Goal: Check status: Check status

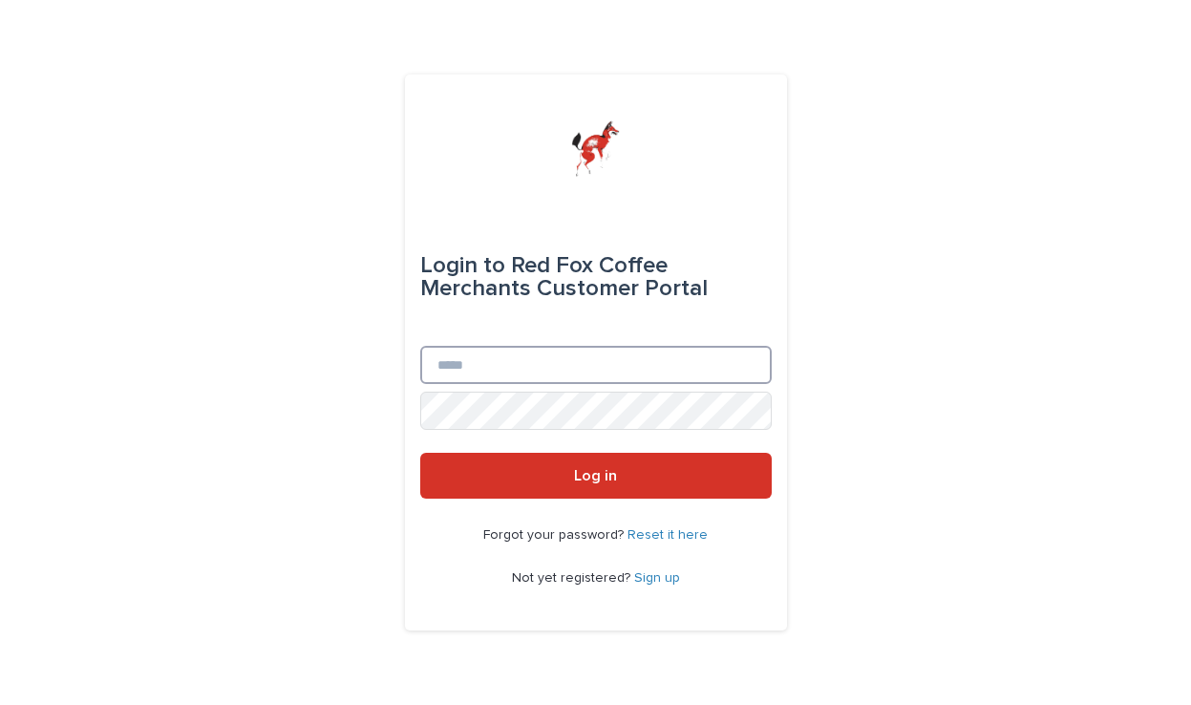
click at [528, 368] on input "Email" at bounding box center [595, 365] width 351 height 38
type input "**********"
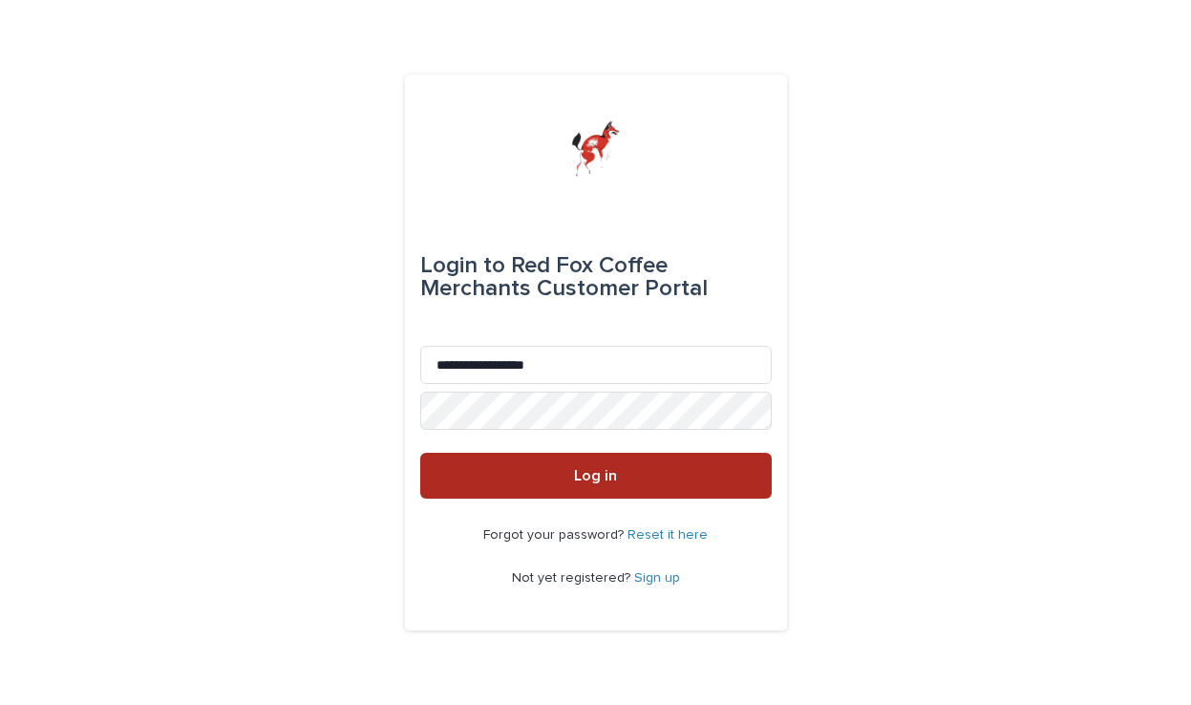
click at [574, 470] on button "Log in" at bounding box center [595, 476] width 351 height 46
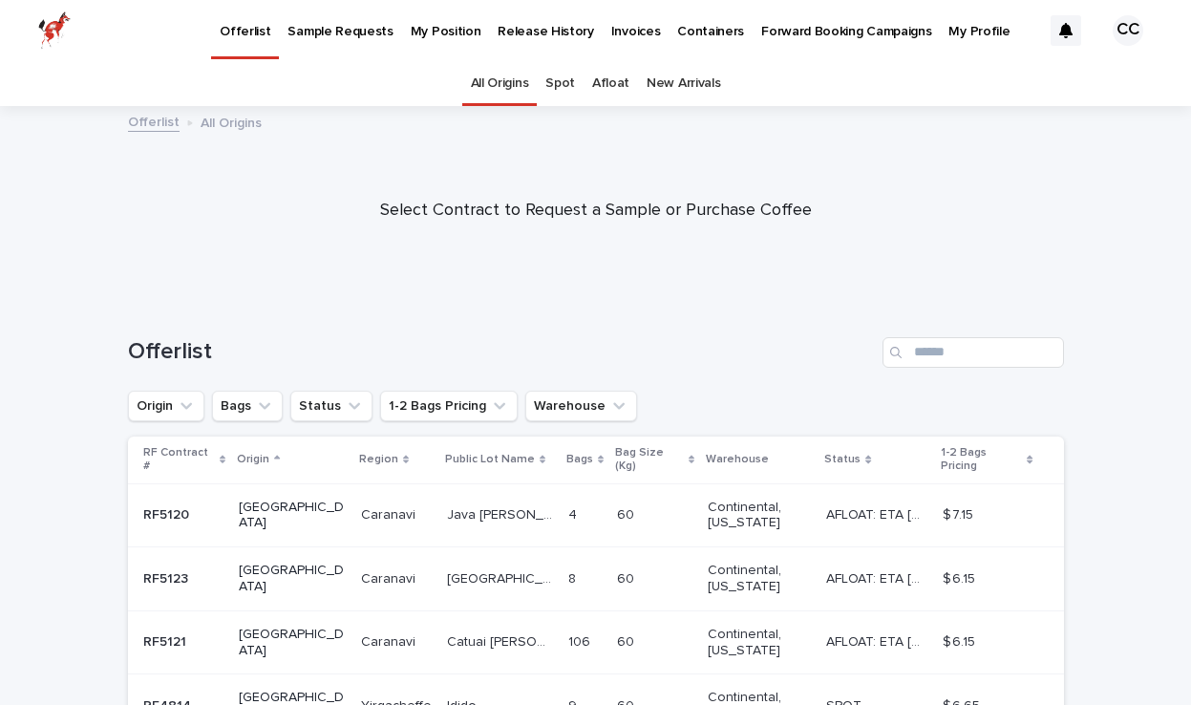
click at [427, 31] on p "My Position" at bounding box center [446, 20] width 71 height 40
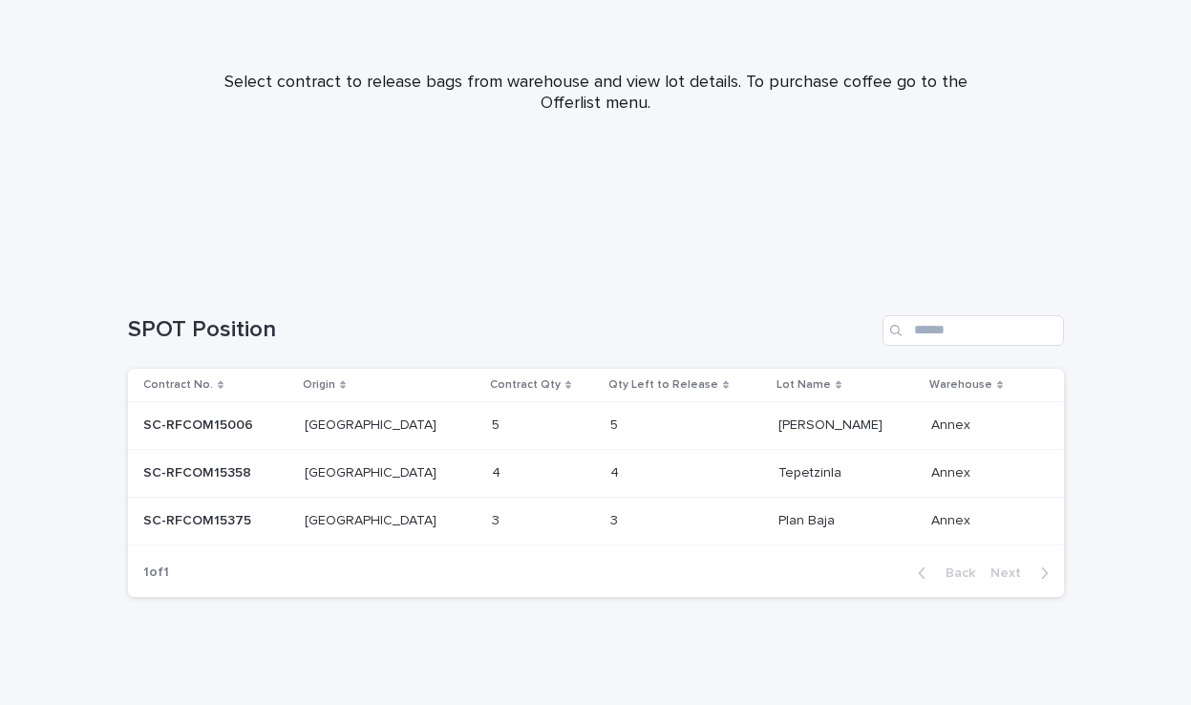
scroll to position [215, 0]
click at [197, 420] on p "SC-RFCOM15006" at bounding box center [200, 421] width 114 height 20
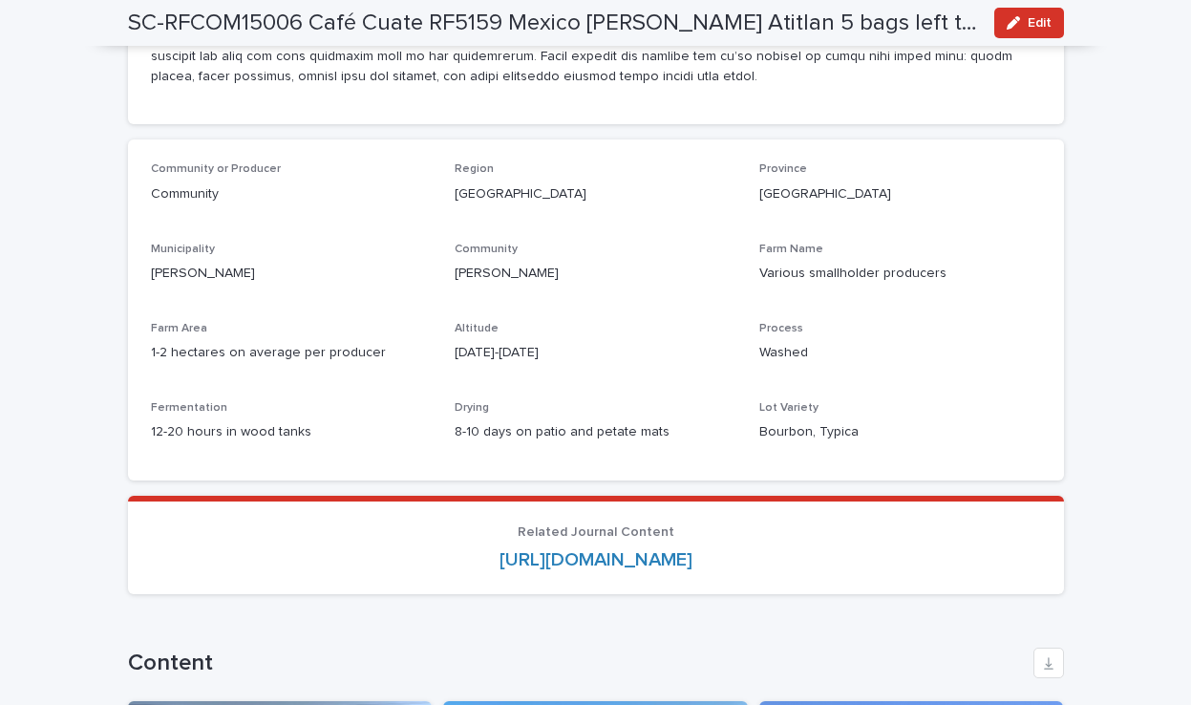
scroll to position [1724, 0]
click at [499, 549] on link "https://redfoxcoffeemerchants.com/oaxaca-coffee-sourcing/" at bounding box center [595, 558] width 193 height 19
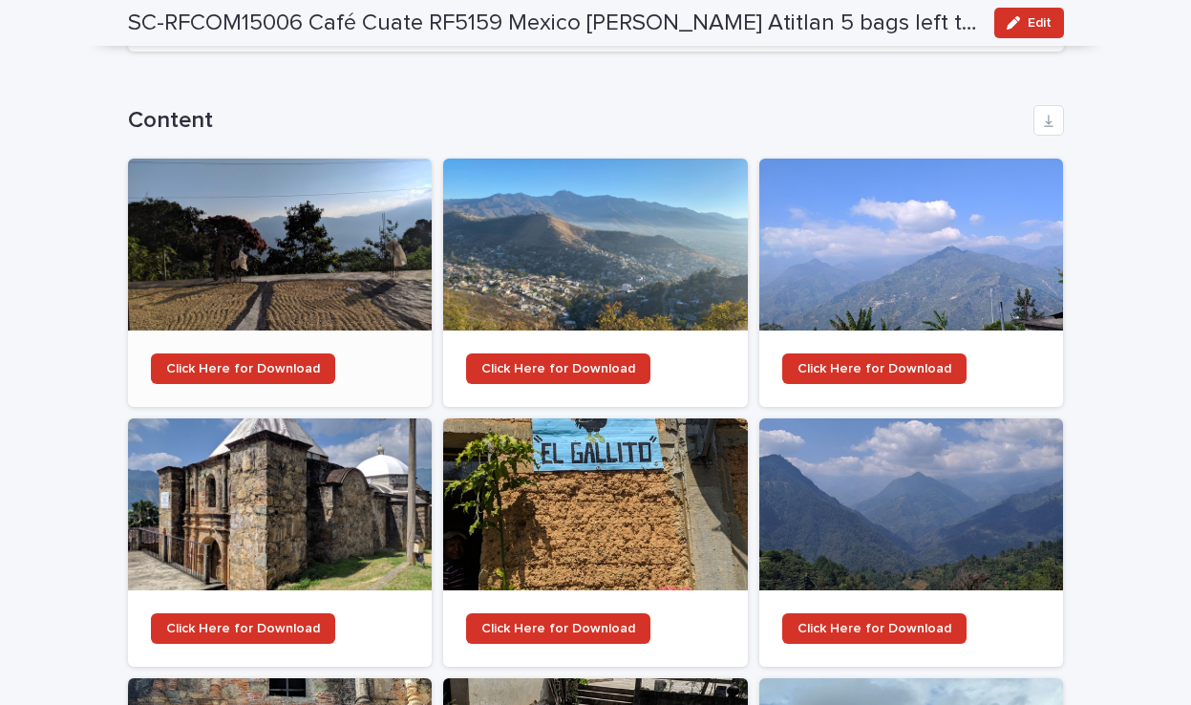
scroll to position [2268, 0]
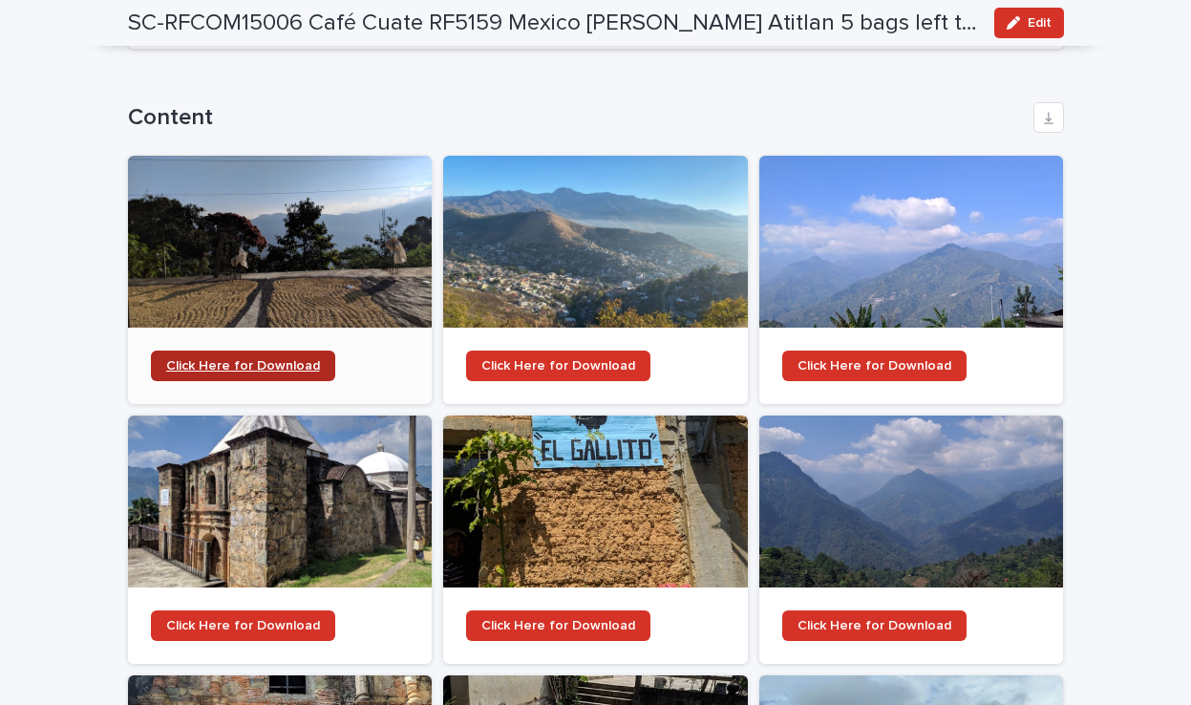
click at [261, 359] on span "Click Here for Download" at bounding box center [243, 365] width 154 height 13
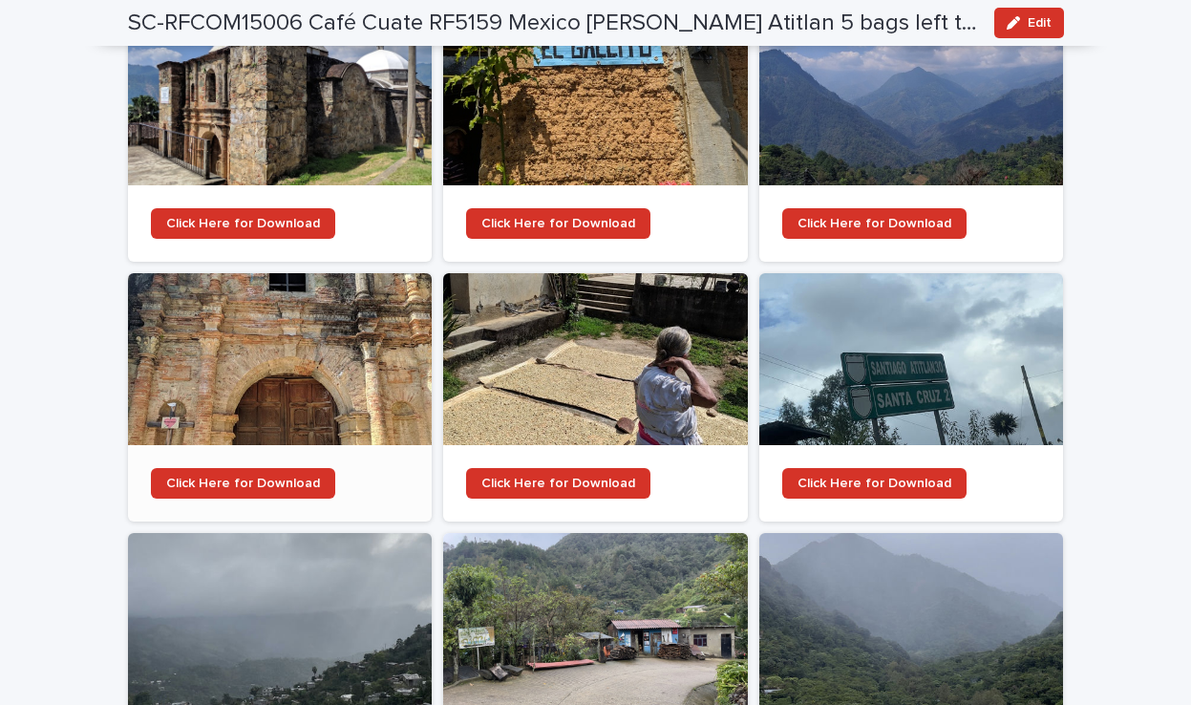
scroll to position [2671, 0]
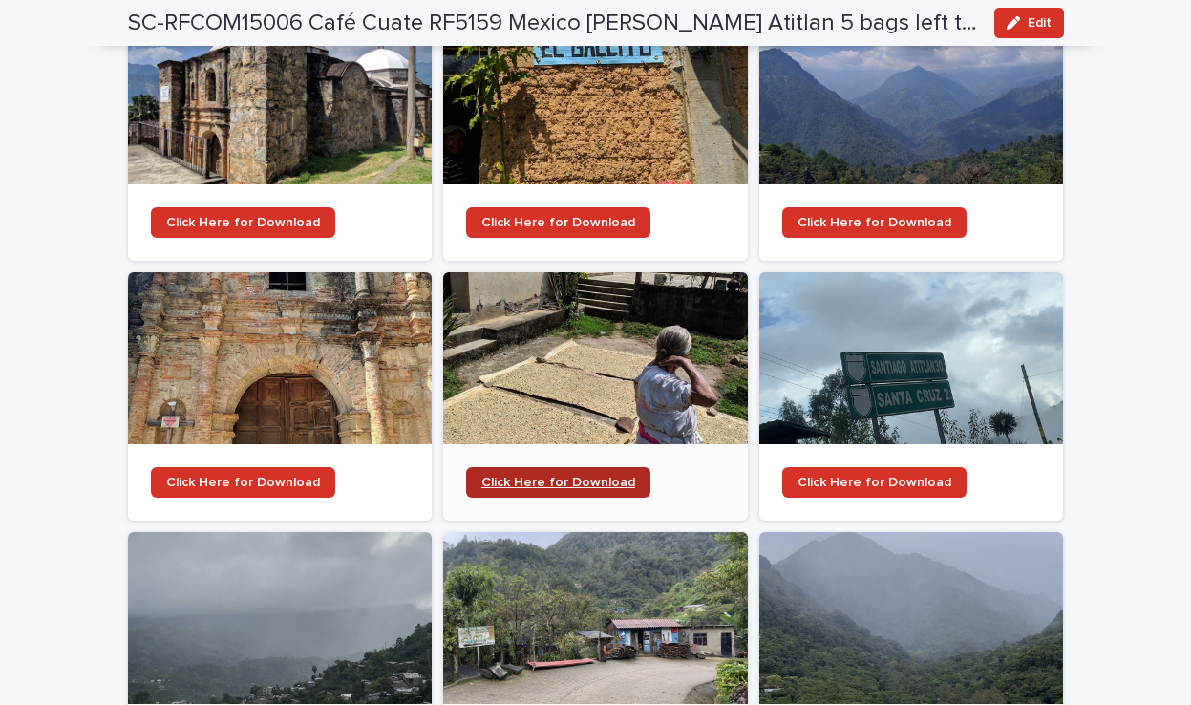
click at [596, 475] on span "Click Here for Download" at bounding box center [558, 481] width 154 height 13
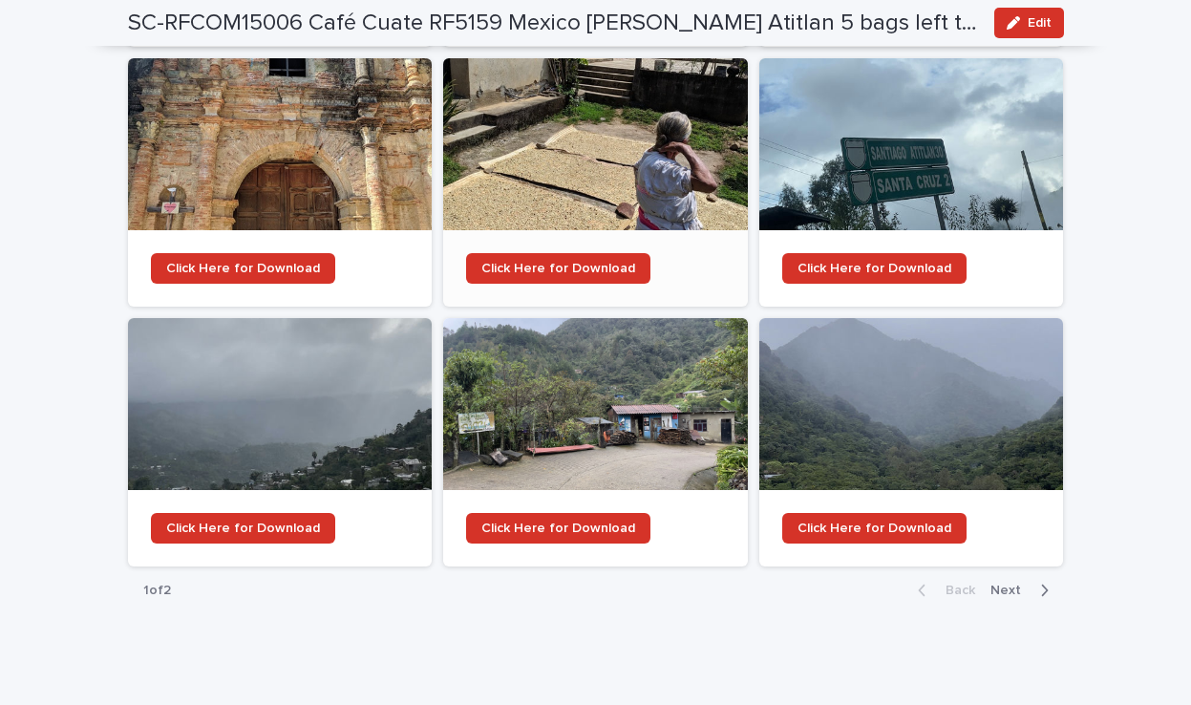
scroll to position [2884, 0]
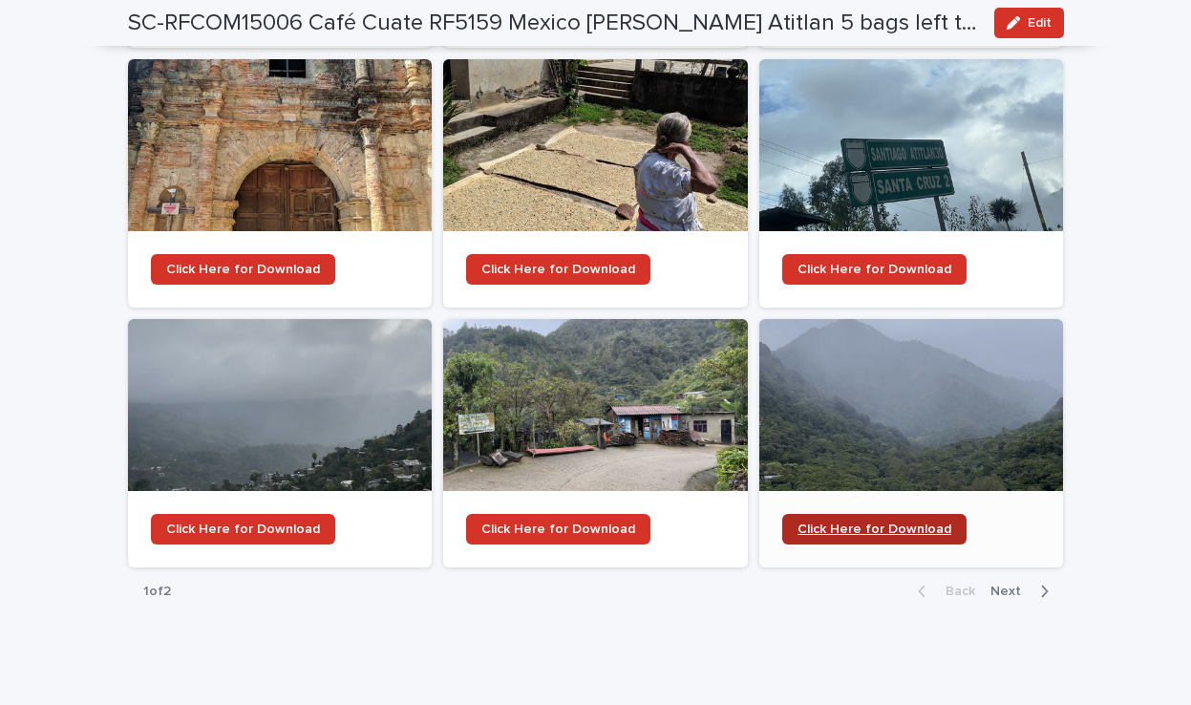
click at [897, 522] on span "Click Here for Download" at bounding box center [874, 528] width 154 height 13
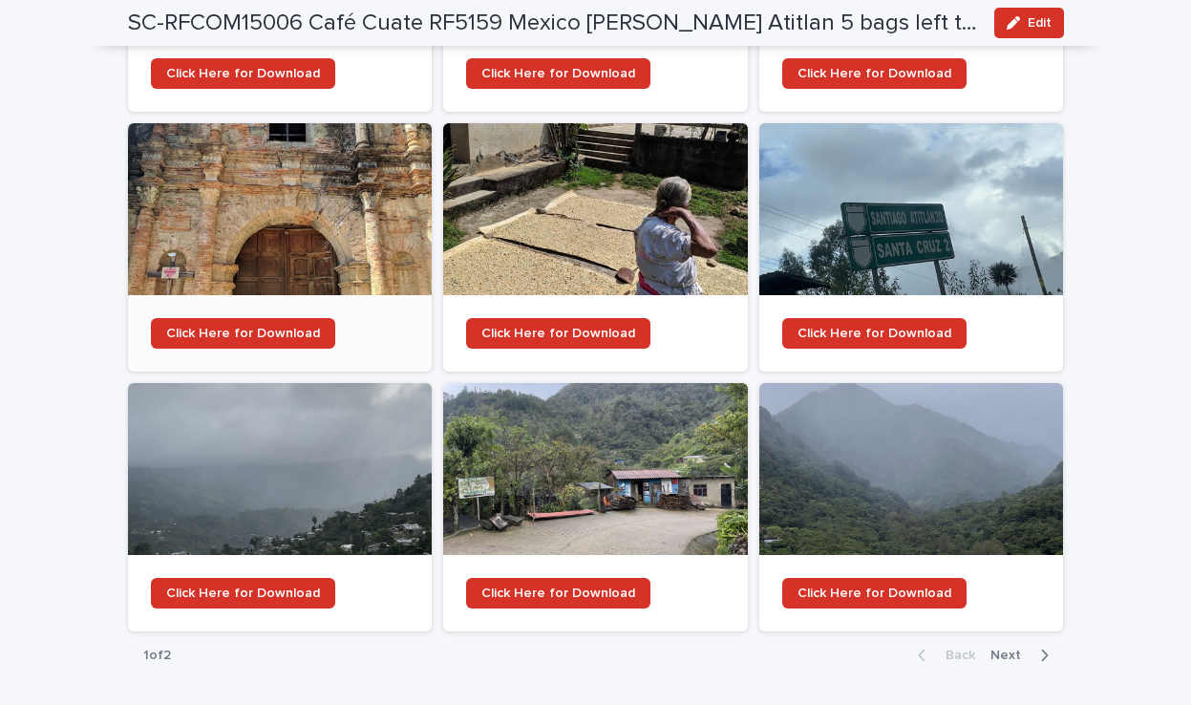
click at [291, 197] on div at bounding box center [280, 209] width 305 height 172
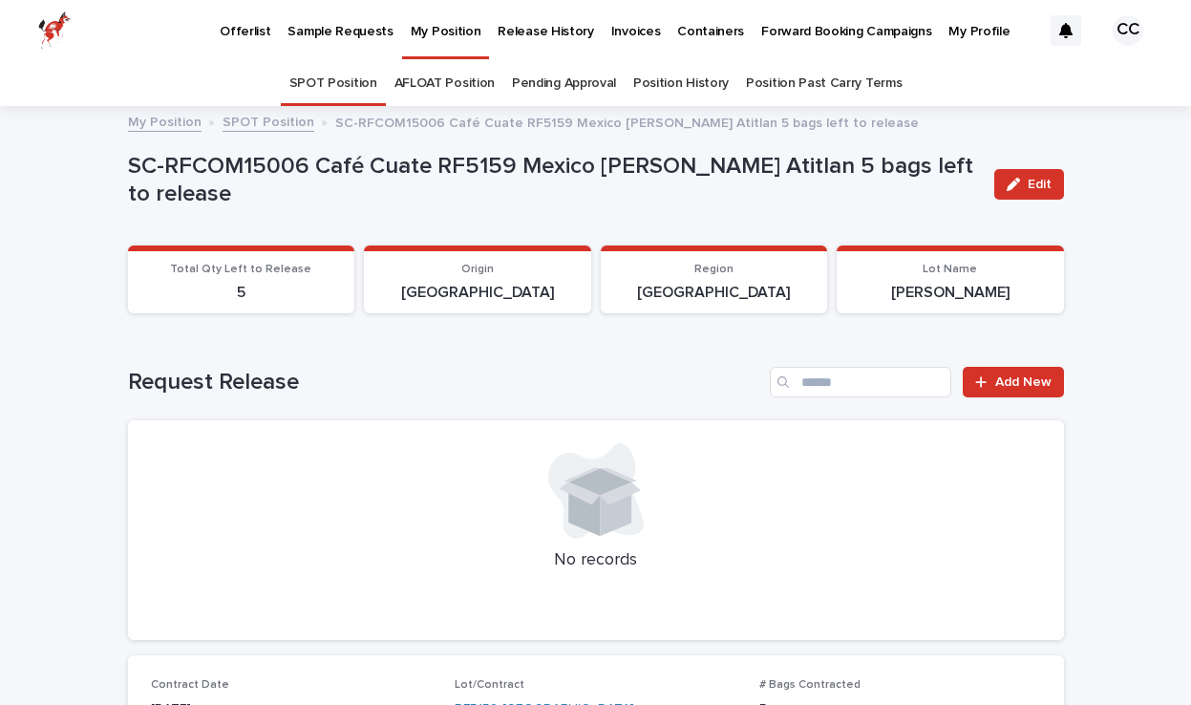
click at [420, 32] on p "My Position" at bounding box center [446, 20] width 71 height 40
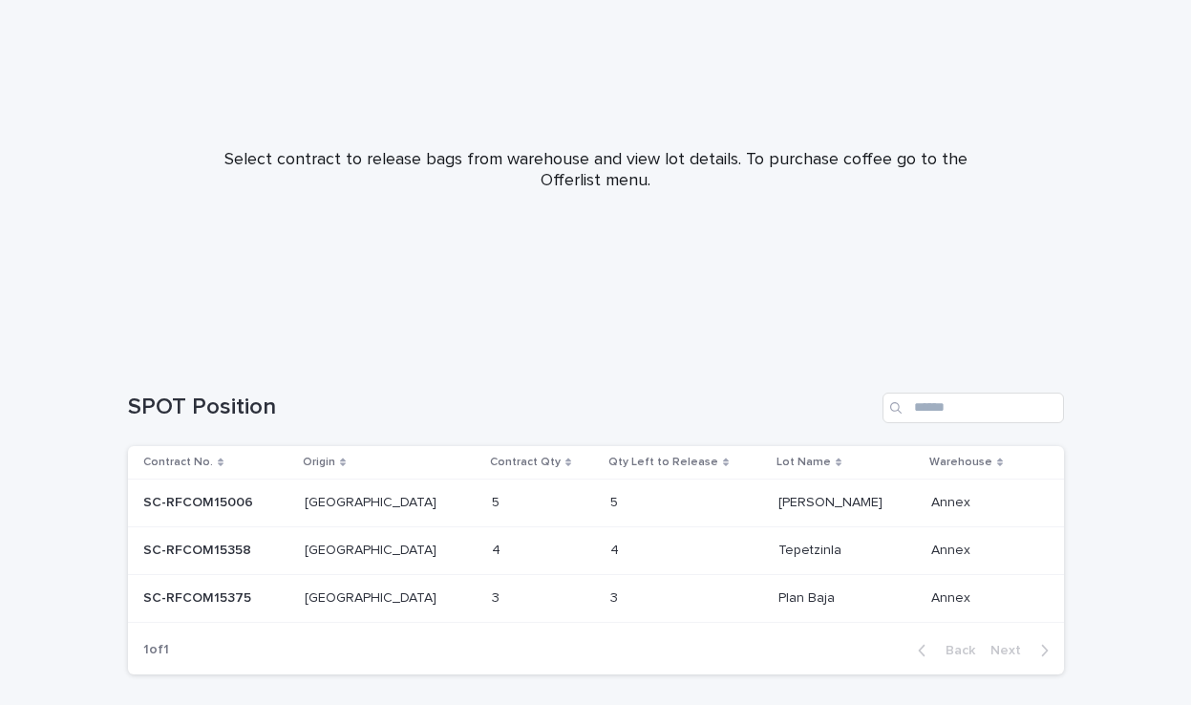
scroll to position [141, 0]
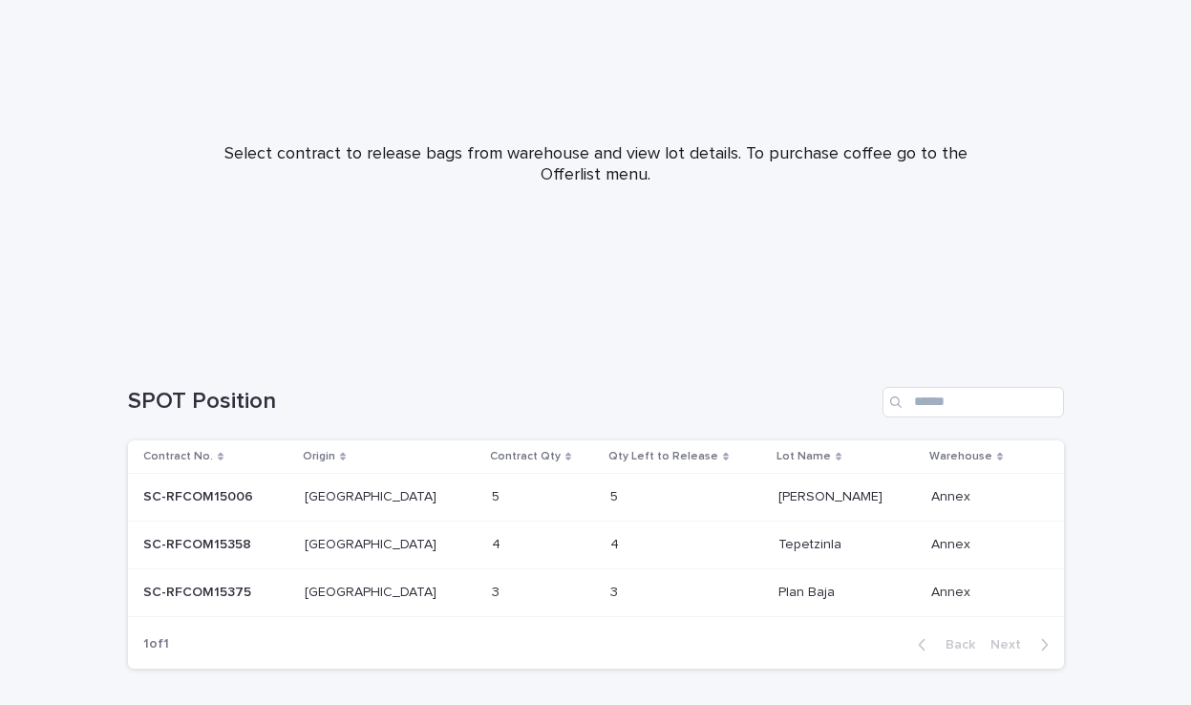
click at [195, 541] on p "SC-RFCOM15358" at bounding box center [199, 543] width 112 height 20
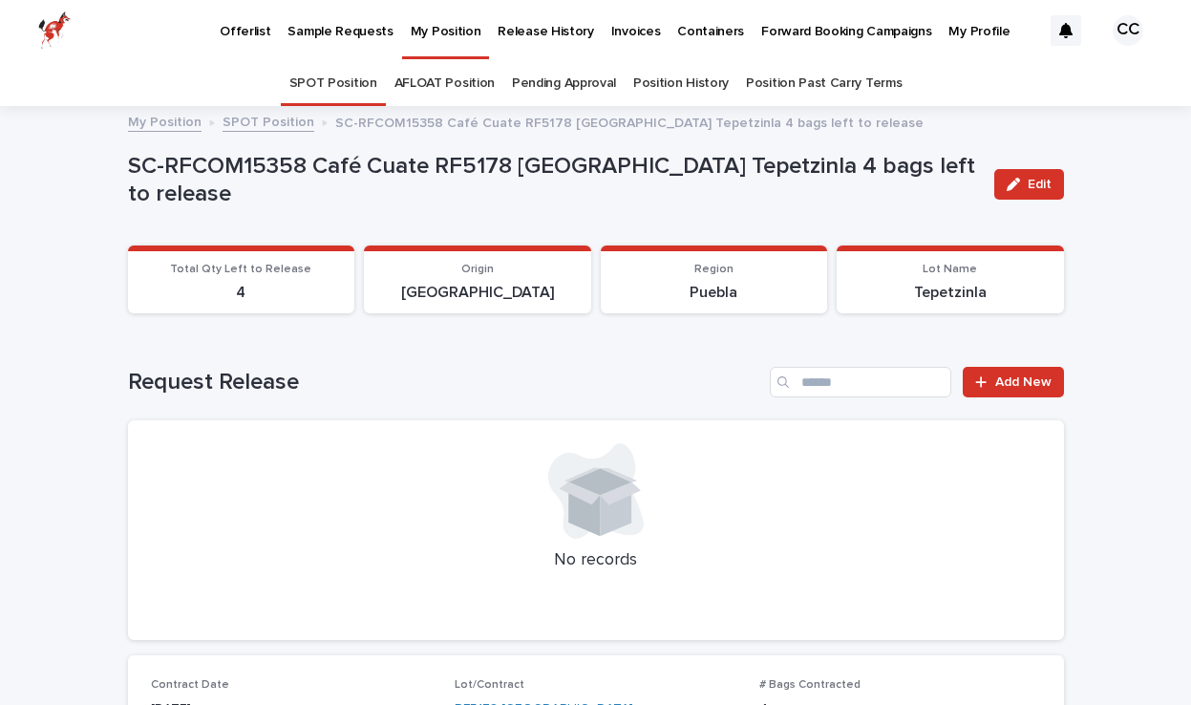
click at [342, 80] on link "SPOT Position" at bounding box center [333, 83] width 88 height 45
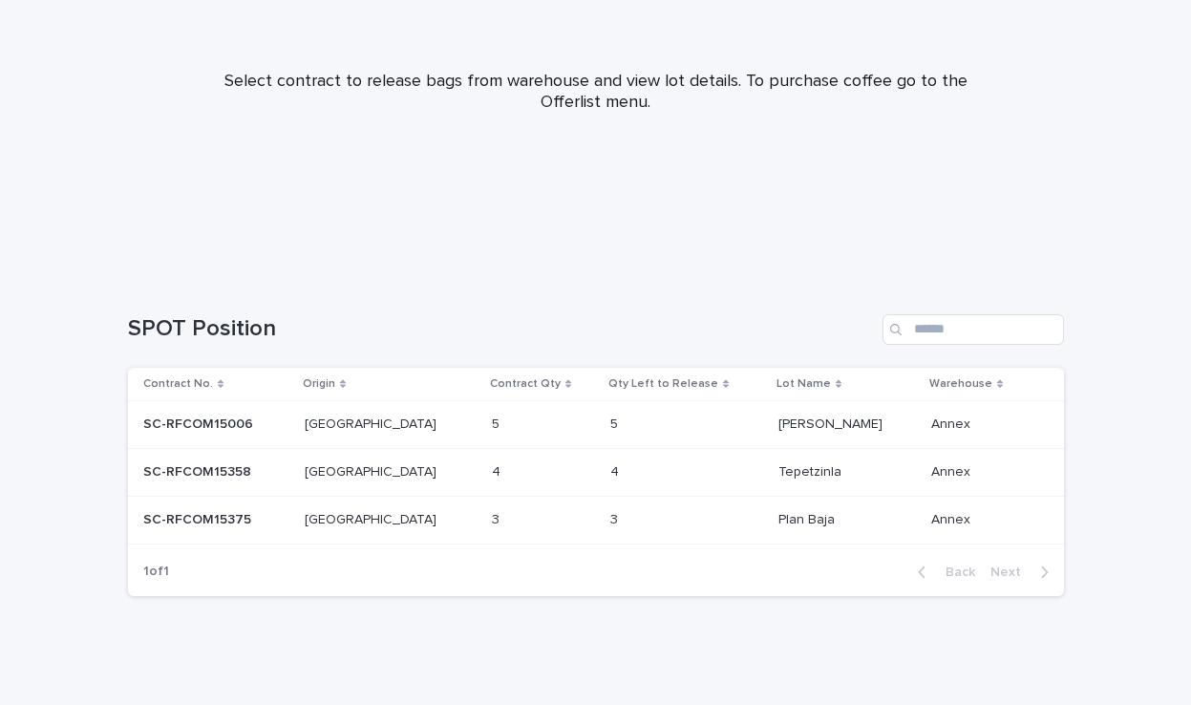
scroll to position [212, 0]
click at [173, 528] on p "SC-RFCOM15375" at bounding box center [199, 520] width 112 height 20
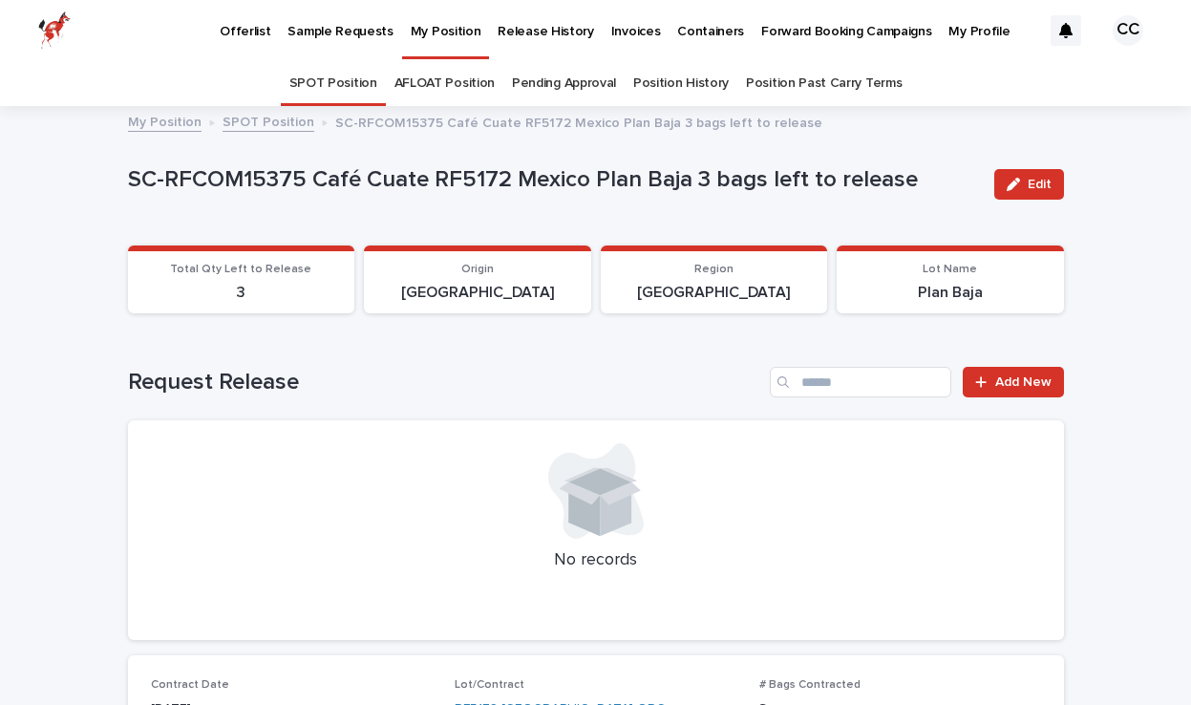
click at [249, 119] on link "SPOT Position" at bounding box center [268, 121] width 92 height 22
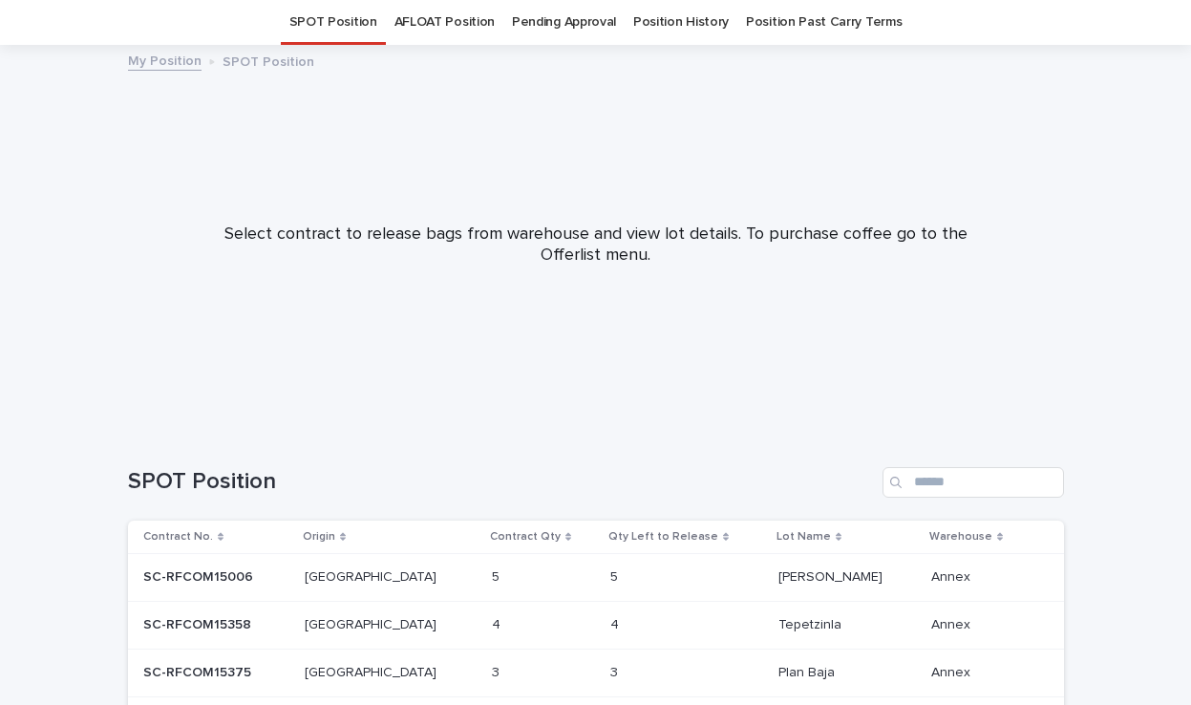
scroll to position [179, 0]
